Goal: Transaction & Acquisition: Purchase product/service

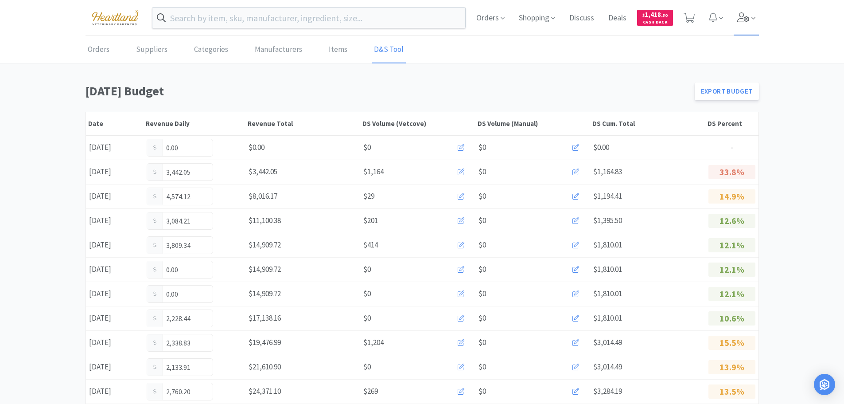
click at [752, 20] on icon at bounding box center [754, 18] width 4 height 8
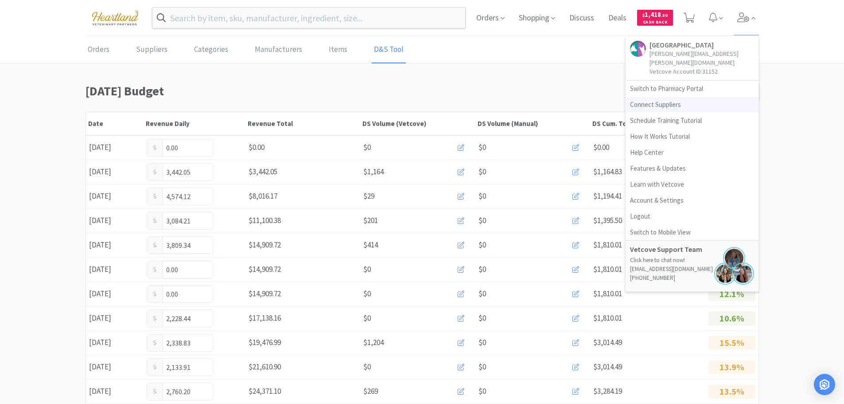
click at [664, 97] on link "Connect Suppliers" at bounding box center [692, 105] width 133 height 16
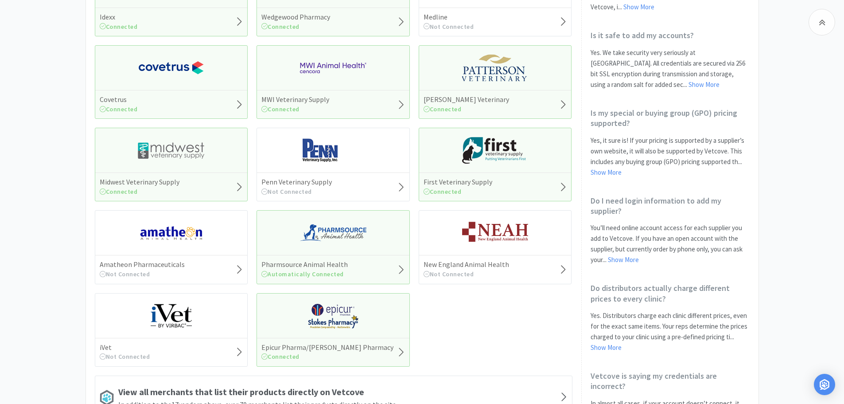
scroll to position [337, 0]
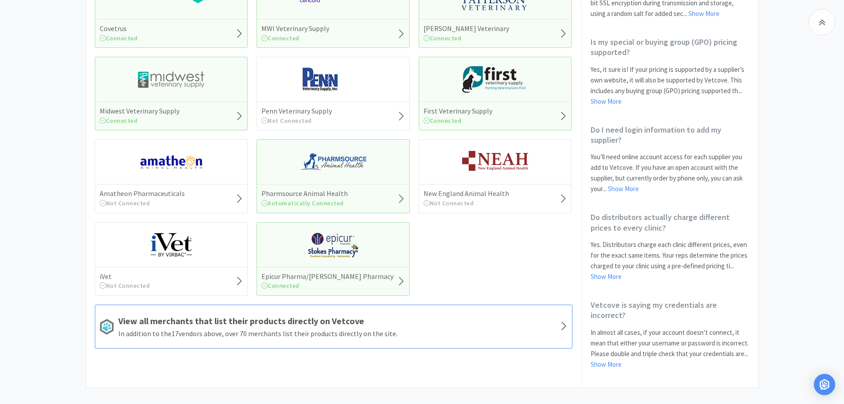
click at [567, 324] on icon at bounding box center [564, 326] width 8 height 12
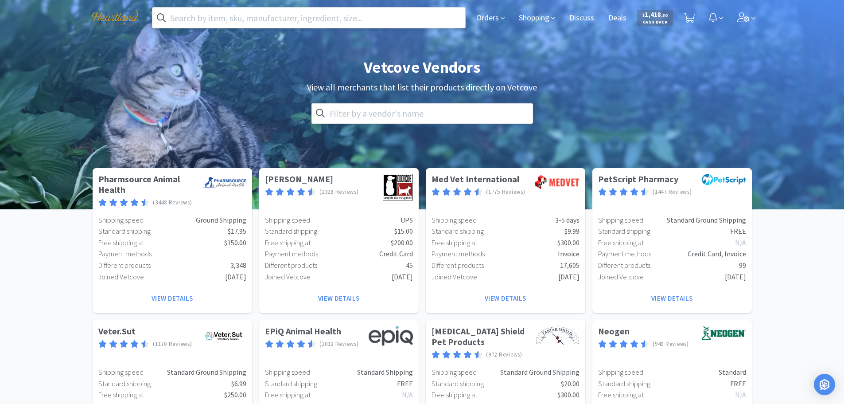
click at [293, 16] on input "text" at bounding box center [308, 18] width 313 height 20
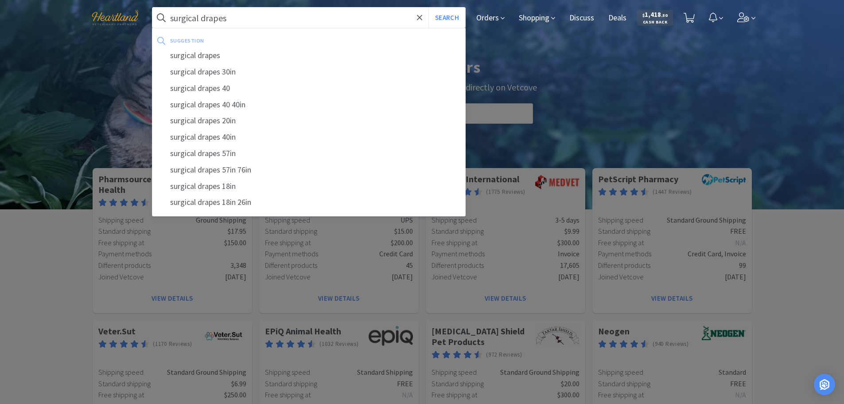
type input "surgical drapes"
click at [429, 8] on button "Search" at bounding box center [447, 18] width 37 height 20
